Goal: Task Accomplishment & Management: Complete application form

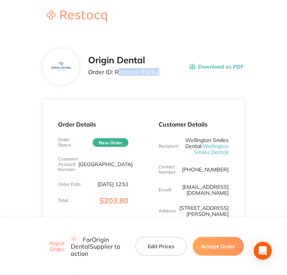
drag, startPoint x: 160, startPoint y: 76, endPoint x: 125, endPoint y: 70, distance: 35.2
click at [119, 71] on div "Origin Dental Order ID: Restocq- 95062 Download as PDF" at bounding box center [166, 66] width 156 height 23
click at [174, 82] on div "Origin Dental Order ID: Restocq- 95062 Download as PDF" at bounding box center [143, 67] width 201 height 36
drag, startPoint x: 164, startPoint y: 75, endPoint x: 116, endPoint y: 71, distance: 48.0
click at [116, 71] on div "Origin Dental Order ID: Restocq- 95062 Download as PDF" at bounding box center [166, 66] width 156 height 23
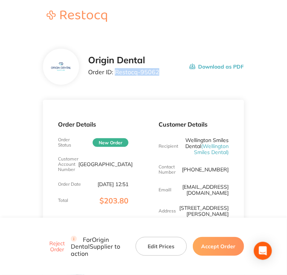
copy p "Restocq- 95062"
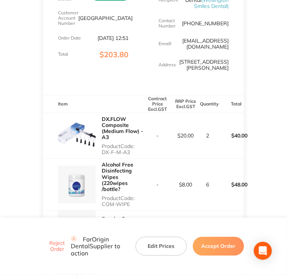
scroll to position [151, 0]
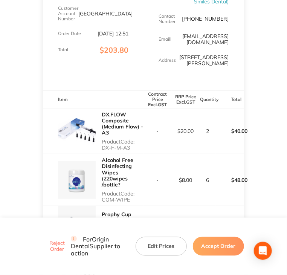
drag, startPoint x: 99, startPoint y: 148, endPoint x: 131, endPoint y: 147, distance: 31.3
click at [131, 147] on div "DX.FLOW Composite (Medium Flow) - A3 Product Code: DX-F-M-A3" at bounding box center [93, 131] width 101 height 46
copy p "DX-F-M-A3"
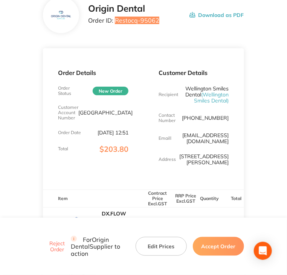
scroll to position [0, 0]
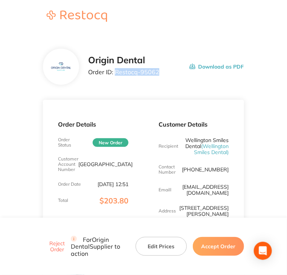
drag, startPoint x: 145, startPoint y: 73, endPoint x: 116, endPoint y: 76, distance: 29.5
click at [116, 76] on div "Origin Dental Order ID: Restocq- 95062 Download as PDF" at bounding box center [166, 66] width 156 height 23
copy p "Restocq- 95062"
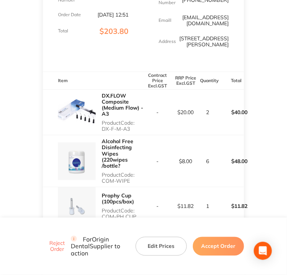
scroll to position [188, 0]
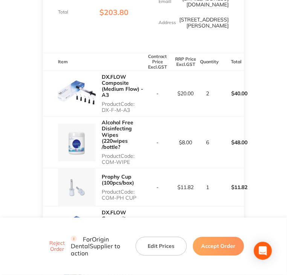
drag, startPoint x: 101, startPoint y: 162, endPoint x: 130, endPoint y: 165, distance: 28.7
click at [130, 165] on div "Alcohol Free Disinfecting Wipes (220wipes /bottle? Product Code: COM-WIPE" at bounding box center [93, 142] width 101 height 52
copy p "COM-WIPE"
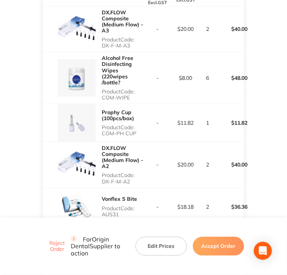
scroll to position [264, 0]
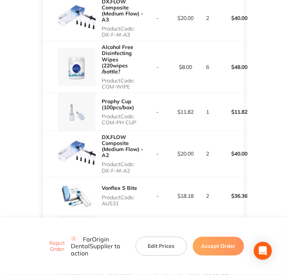
drag, startPoint x: 102, startPoint y: 122, endPoint x: 141, endPoint y: 125, distance: 39.3
click at [141, 125] on div "Prophy Cup (100pcs/box) Product Code: COM-PH CUP" at bounding box center [123, 111] width 42 height 33
copy p "COM-PH CUP"
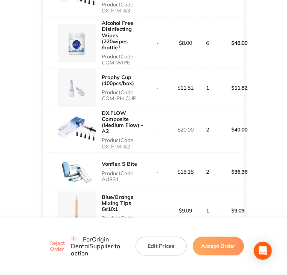
scroll to position [301, 0]
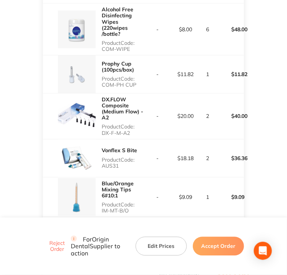
drag, startPoint x: 102, startPoint y: 133, endPoint x: 131, endPoint y: 131, distance: 29.4
click at [131, 131] on p "Product Code: DX-F-M-A2" at bounding box center [123, 130] width 42 height 12
copy p "DX-F-M-A2"
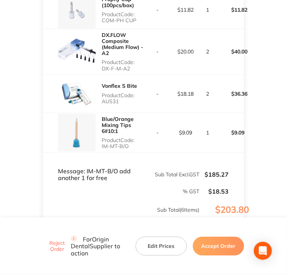
scroll to position [377, 0]
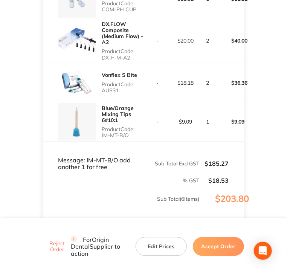
drag, startPoint x: 101, startPoint y: 89, endPoint x: 125, endPoint y: 88, distance: 23.7
click at [125, 88] on p "Product Code: AUS31" at bounding box center [123, 87] width 42 height 12
copy p "AUS31"
drag, startPoint x: 101, startPoint y: 136, endPoint x: 130, endPoint y: 134, distance: 29.0
click at [130, 134] on p "Product Code: IM-MT-B/O" at bounding box center [123, 132] width 42 height 12
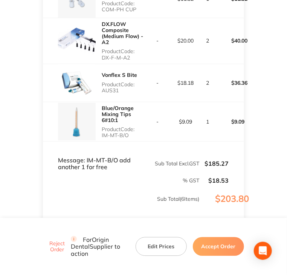
copy p "IM-MT-B/O"
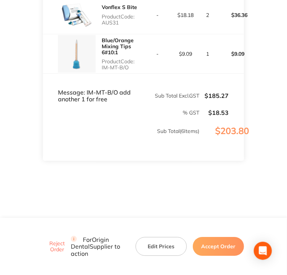
scroll to position [447, 0]
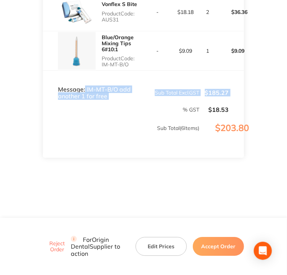
drag, startPoint x: 84, startPoint y: 88, endPoint x: 115, endPoint y: 101, distance: 33.4
click at [115, 101] on tfoot "Message: IM-MT-B/O add another 1 for free Sub Total Excl. GST $185.27 % GST $18…" at bounding box center [143, 114] width 201 height 87
copy tr "IM-MT-B/O add another 1 for free Sub Total Excl. GST $185.27"
click at [96, 97] on td "Message: IM-MT-B/O add another 1 for free" at bounding box center [93, 85] width 101 height 29
drag, startPoint x: 105, startPoint y: 98, endPoint x: 85, endPoint y: 89, distance: 21.9
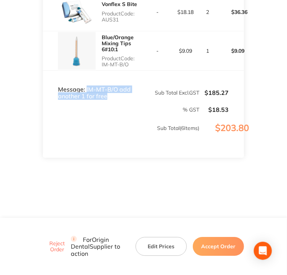
click at [85, 89] on td "Message: IM-MT-B/O add another 1 for free" at bounding box center [93, 85] width 101 height 29
drag, startPoint x: 128, startPoint y: 67, endPoint x: 102, endPoint y: 68, distance: 26.0
click at [102, 68] on div "Blue/Orange Mixing Tips 6#10:1 Product Code: IM-MT-B/O" at bounding box center [123, 50] width 42 height 39
copy p "IM-MT-B/O"
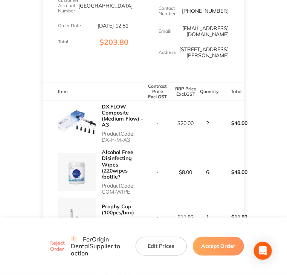
scroll to position [71, 0]
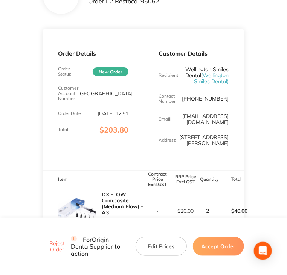
click at [220, 240] on button "Accept Order" at bounding box center [218, 246] width 51 height 19
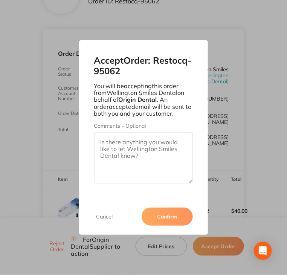
click at [151, 156] on textarea "Comments - Optional" at bounding box center [143, 157] width 99 height 51
paste textarea "Dashboard Purchases Inventory Production Sales Customers Suppliers eCommerce Hu…"
type textarea "Dashboard Purchases Inventory Production Sales Customers Suppliers eCommerce Hu…"
drag, startPoint x: 89, startPoint y: 160, endPoint x: 101, endPoint y: 156, distance: 12.4
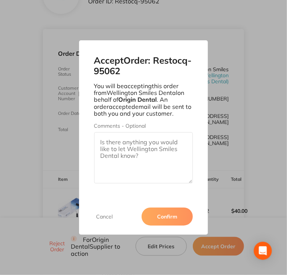
click at [94, 157] on div "Accept Order: Restocq- 95062 You will be accepting this order from Wellington S…" at bounding box center [143, 119] width 129 height 158
click at [105, 156] on textarea "Comments - Optional" at bounding box center [143, 157] width 99 height 51
paste textarea "SO-00001080"
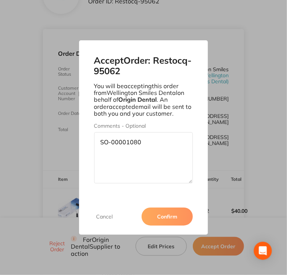
type textarea "SO-00001080"
click at [172, 220] on button "Confirm" at bounding box center [167, 217] width 51 height 18
